Goal: Information Seeking & Learning: Learn about a topic

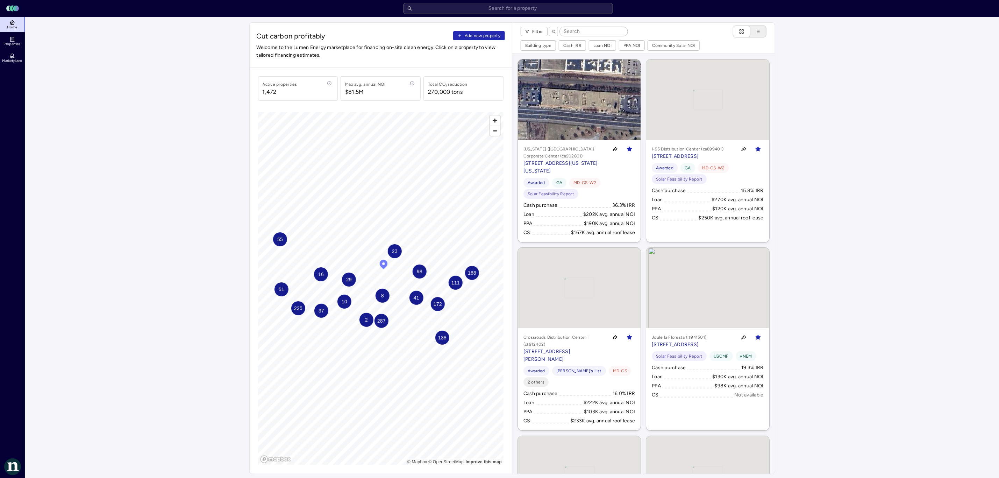
click at [536, 16] on header "Toggle Sidebar Lumen Energy Logo" at bounding box center [499, 8] width 999 height 17
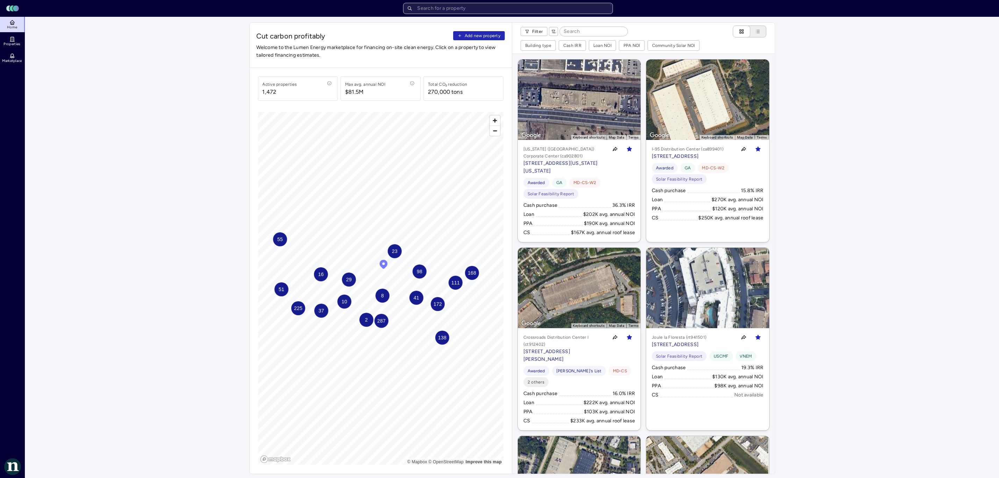
click at [528, 9] on input "text" at bounding box center [508, 8] width 210 height 11
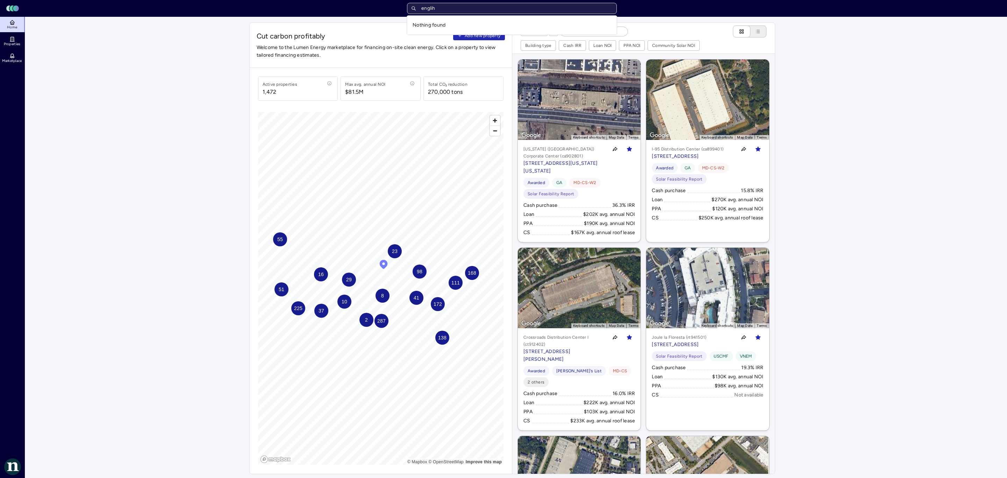
type input "engli"
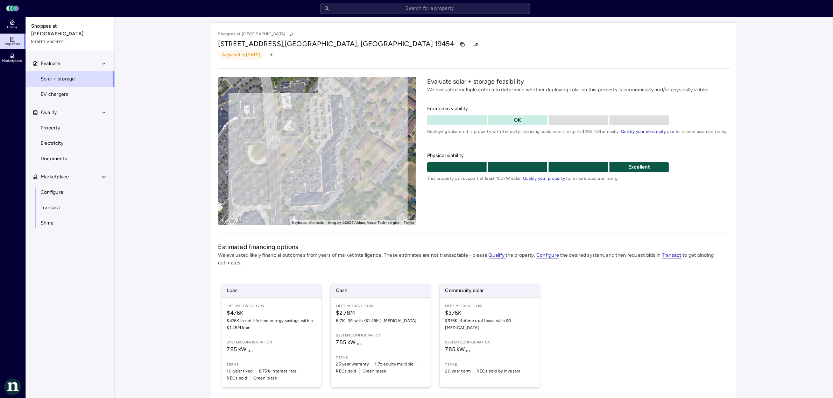
scroll to position [27, 0]
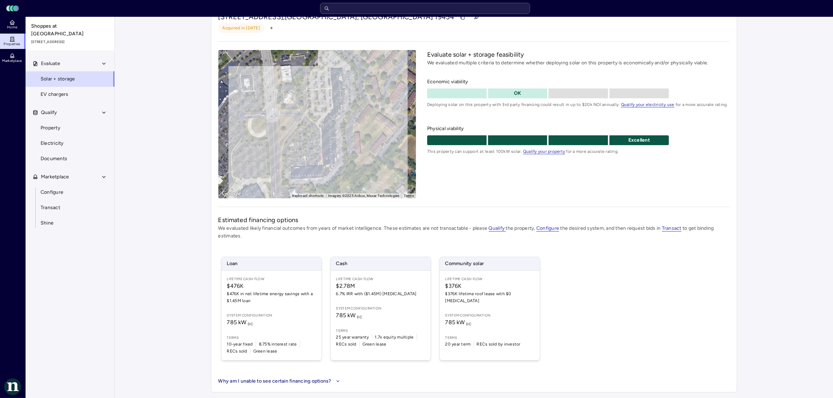
click at [267, 382] on button "Why am I unable to see certain financing options?" at bounding box center [279, 381] width 123 height 8
click at [267, 382] on button "Why am I unable to see certain financing options?" at bounding box center [384, 381] width 333 height 8
click at [41, 91] on span "EV chargers" at bounding box center [55, 95] width 28 height 8
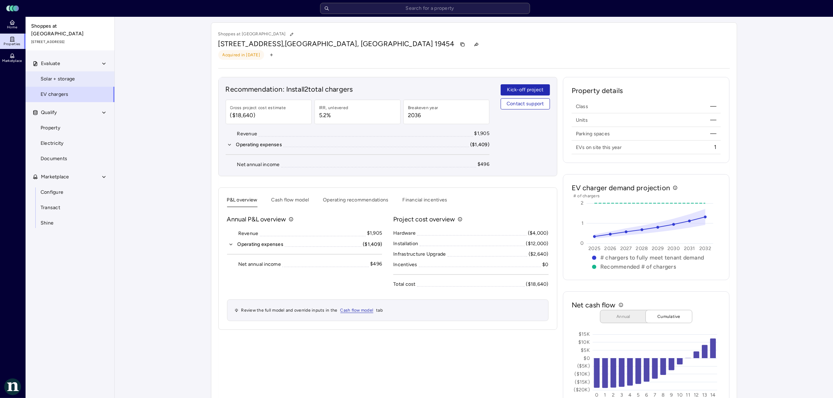
click at [50, 76] on span "Solar + storage" at bounding box center [58, 79] width 35 height 8
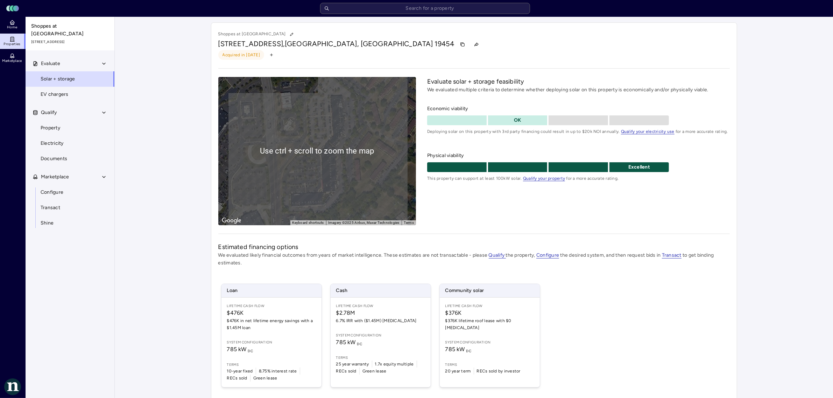
click at [726, 287] on div "Loan Lifetime Cash Flow $476K $476K in net lifetime energy savings with a $1.45…" at bounding box center [473, 335] width 511 height 121
